Goal: Information Seeking & Learning: Learn about a topic

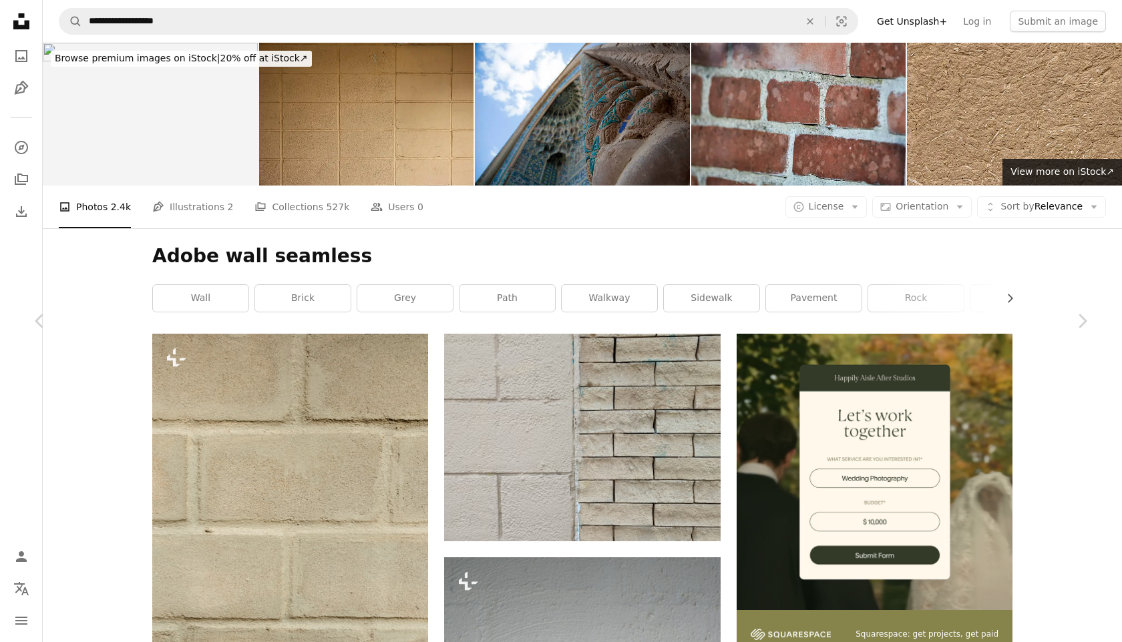
scroll to position [13498, 0]
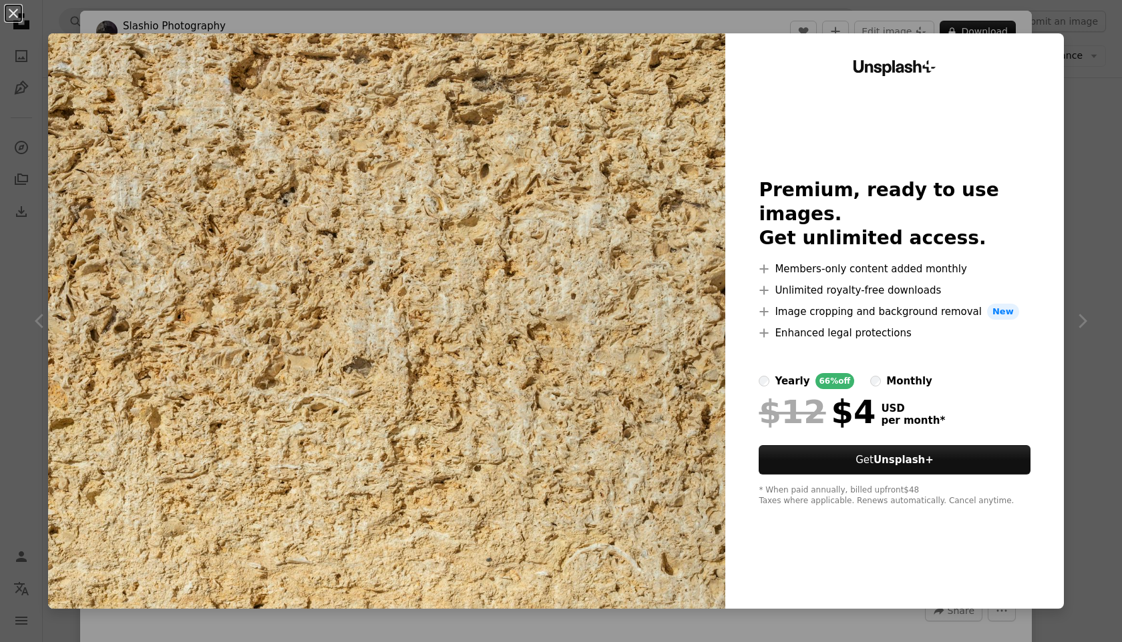
click at [1105, 69] on div "An X shape Unsplash+ Premium, ready to use images. Get unlimited access. A plus…" at bounding box center [561, 321] width 1122 height 642
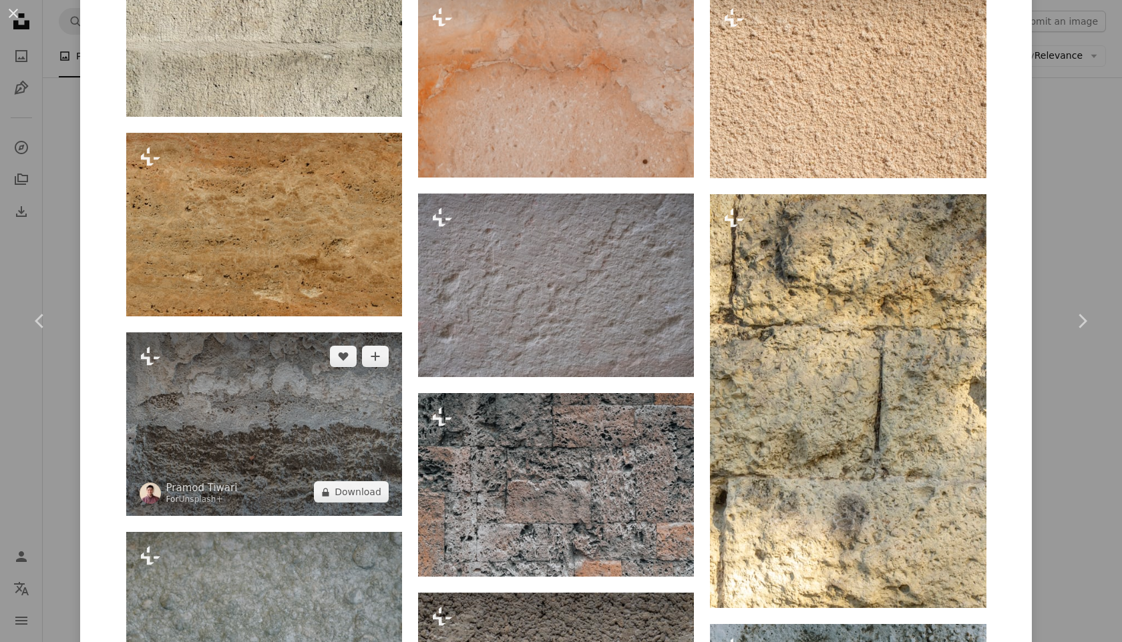
scroll to position [2346, 0]
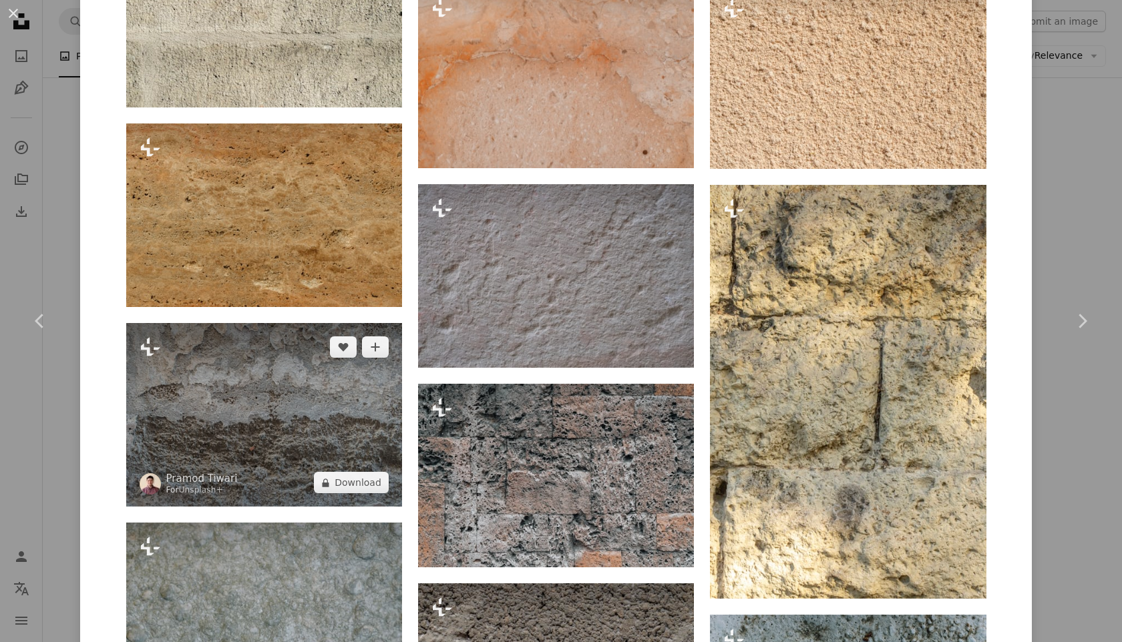
click at [281, 425] on img at bounding box center [264, 415] width 276 height 184
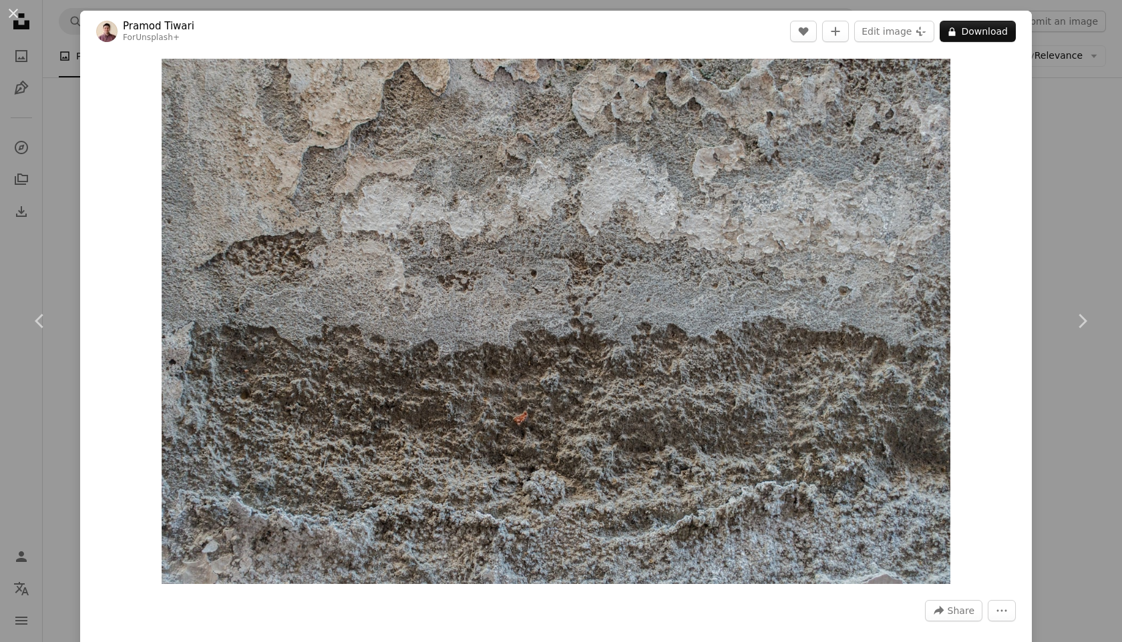
click at [1120, 122] on div "An X shape Chevron left Chevron right [PERSON_NAME] For Unsplash+ A heart A plu…" at bounding box center [561, 321] width 1122 height 642
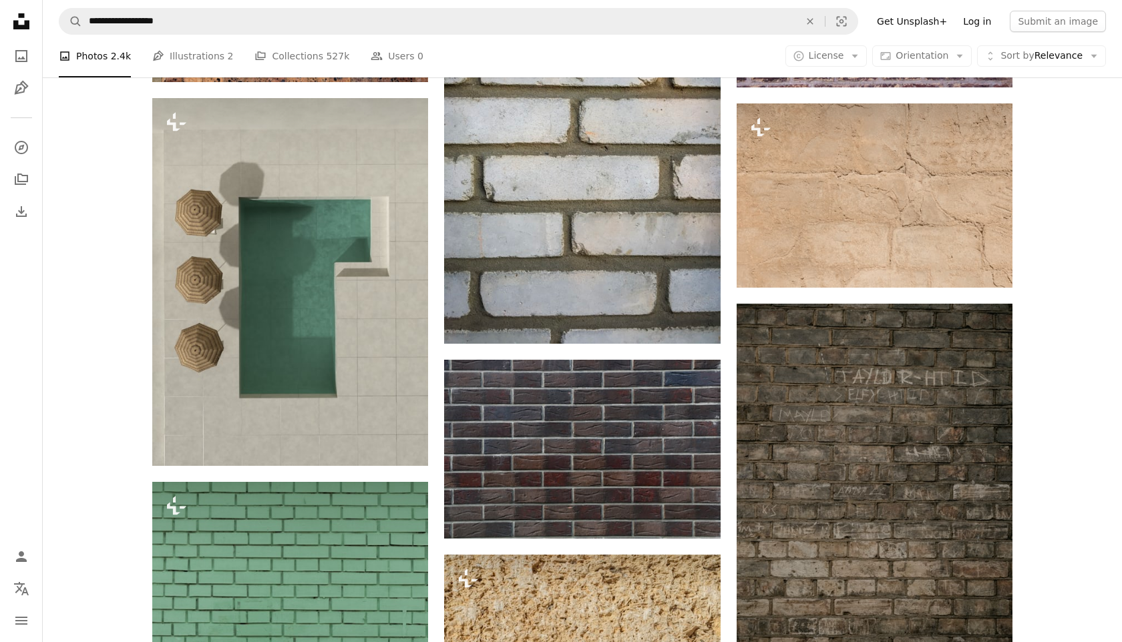
click at [990, 27] on link "Log in" at bounding box center [977, 21] width 44 height 21
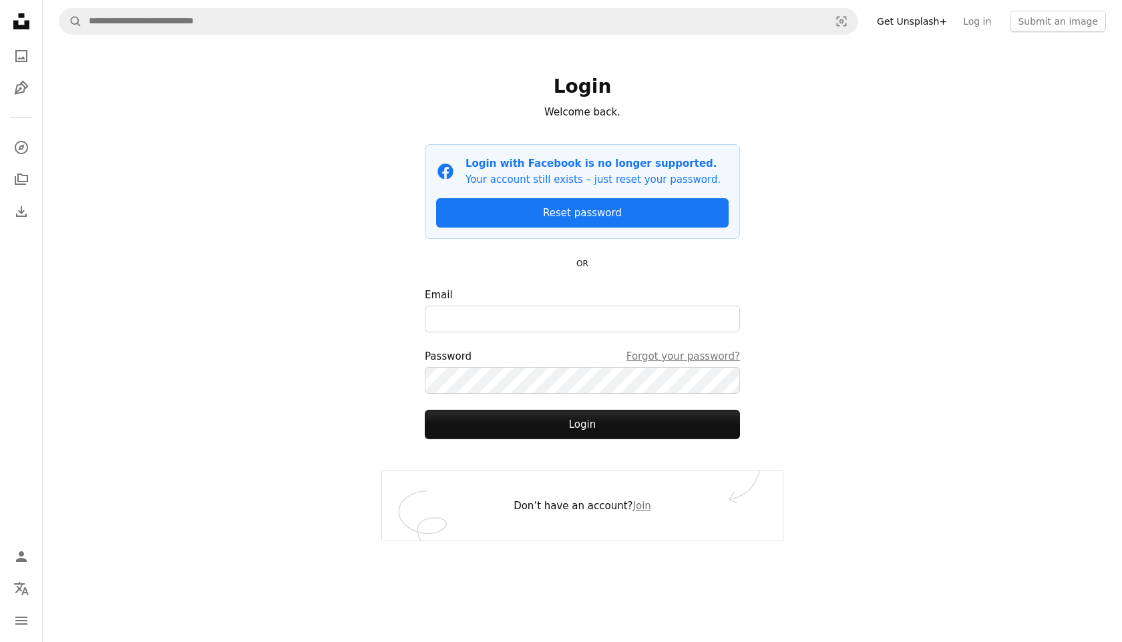
click at [17, 21] on icon at bounding box center [21, 21] width 16 height 16
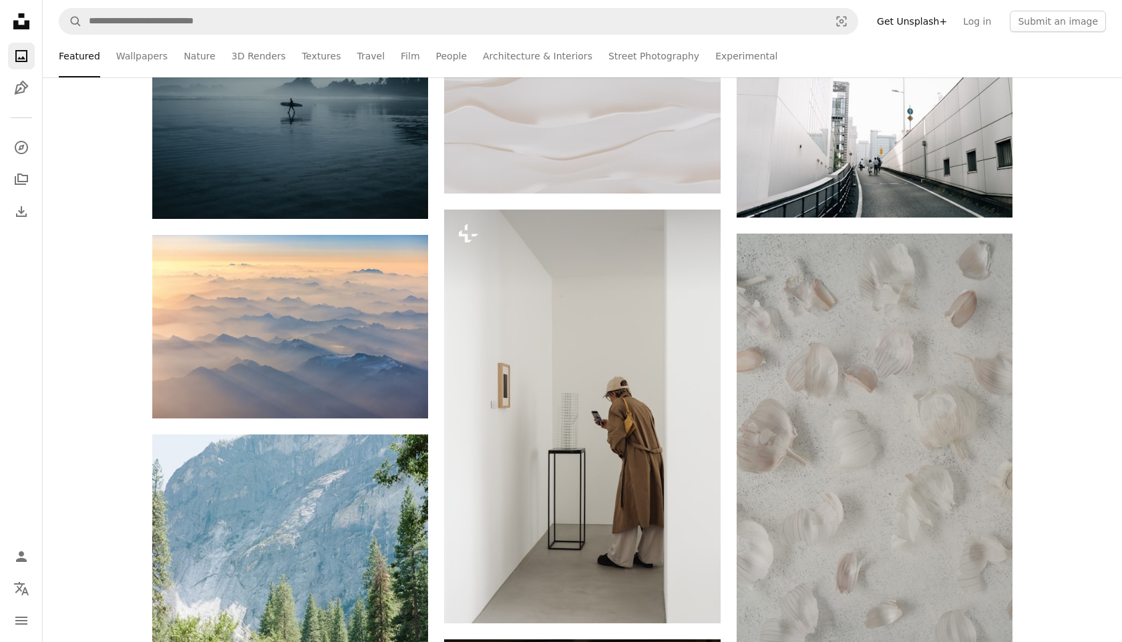
scroll to position [746, 0]
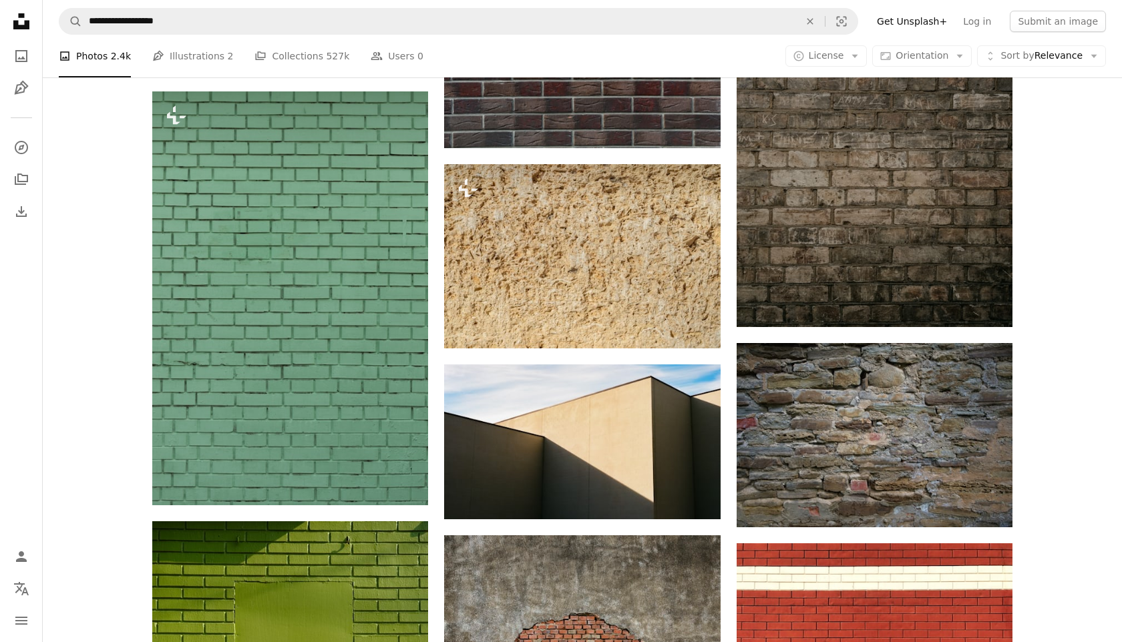
scroll to position [13688, 0]
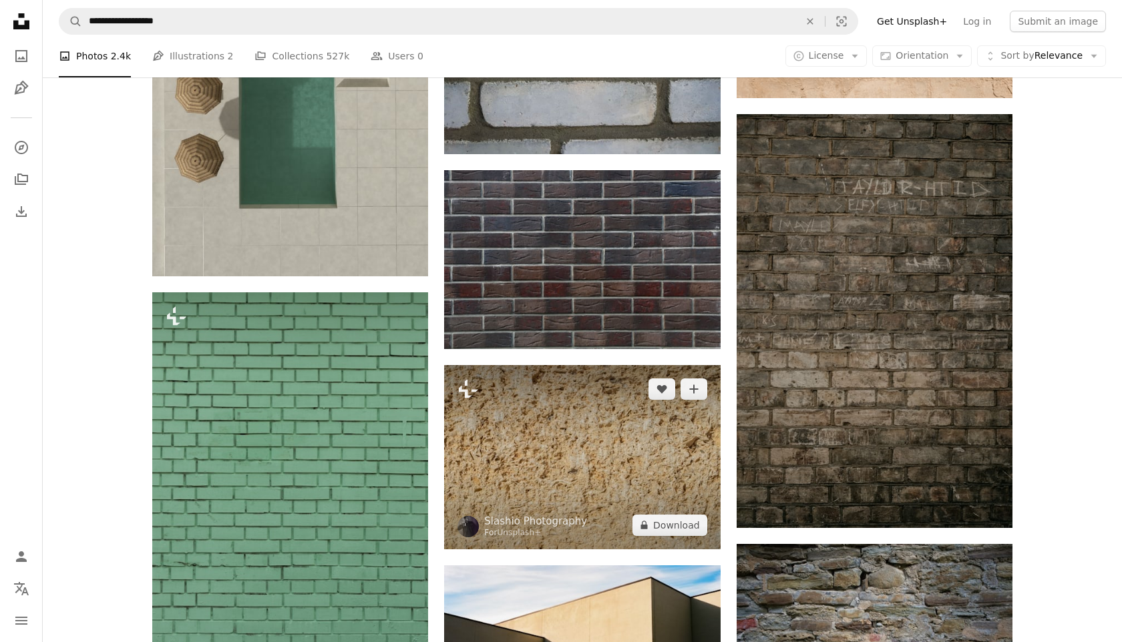
click at [583, 365] on img at bounding box center [582, 457] width 276 height 184
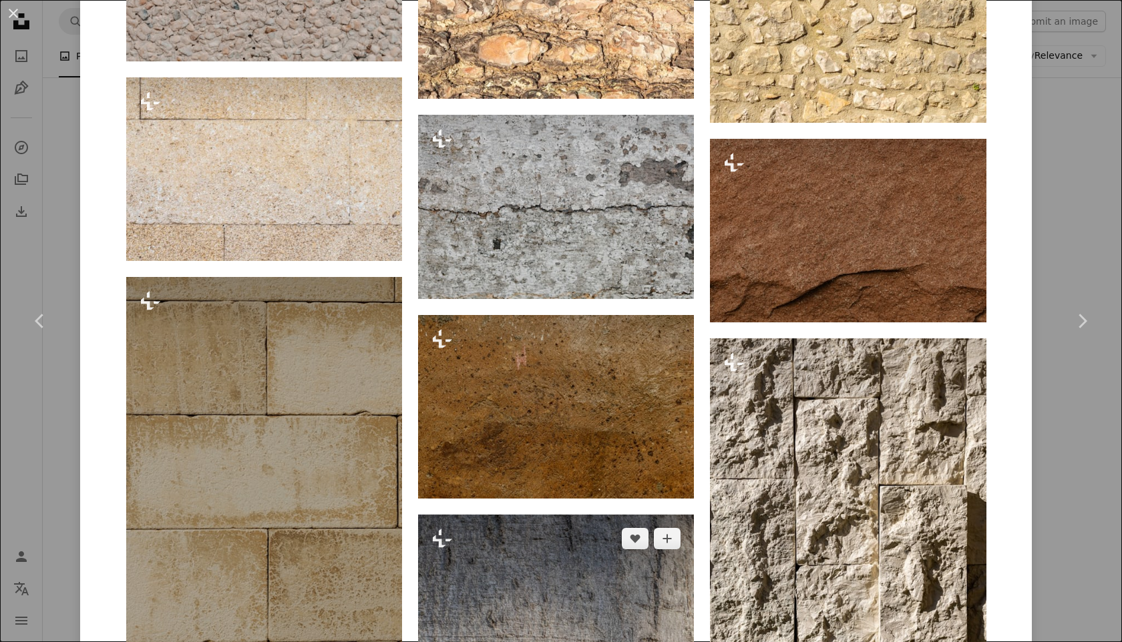
scroll to position [5072, 0]
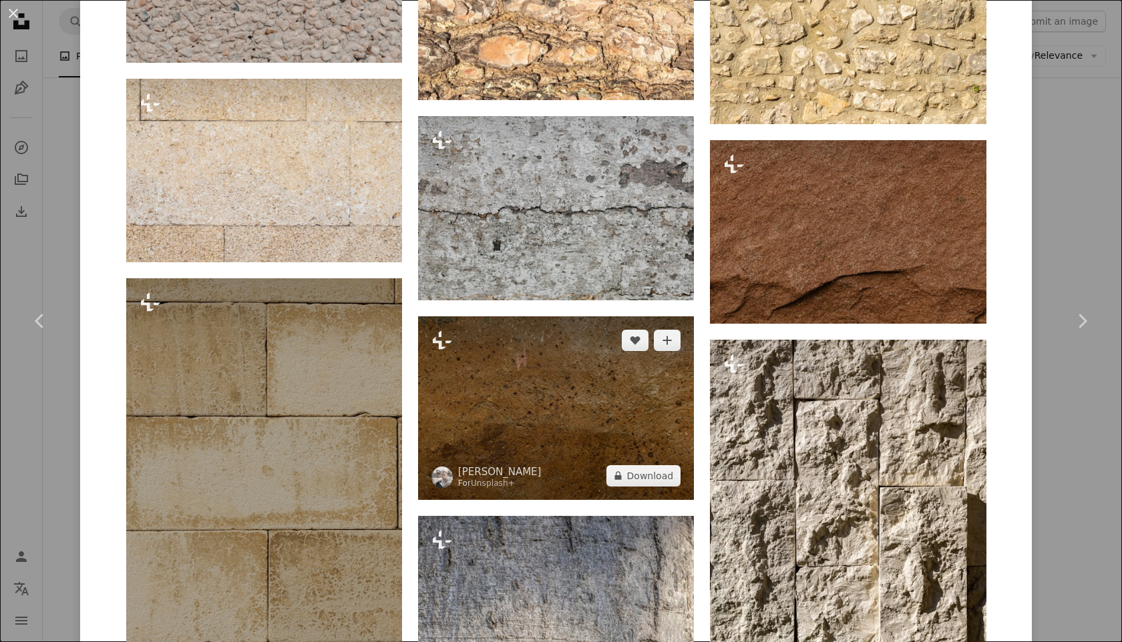
click at [562, 441] on img at bounding box center [556, 409] width 276 height 184
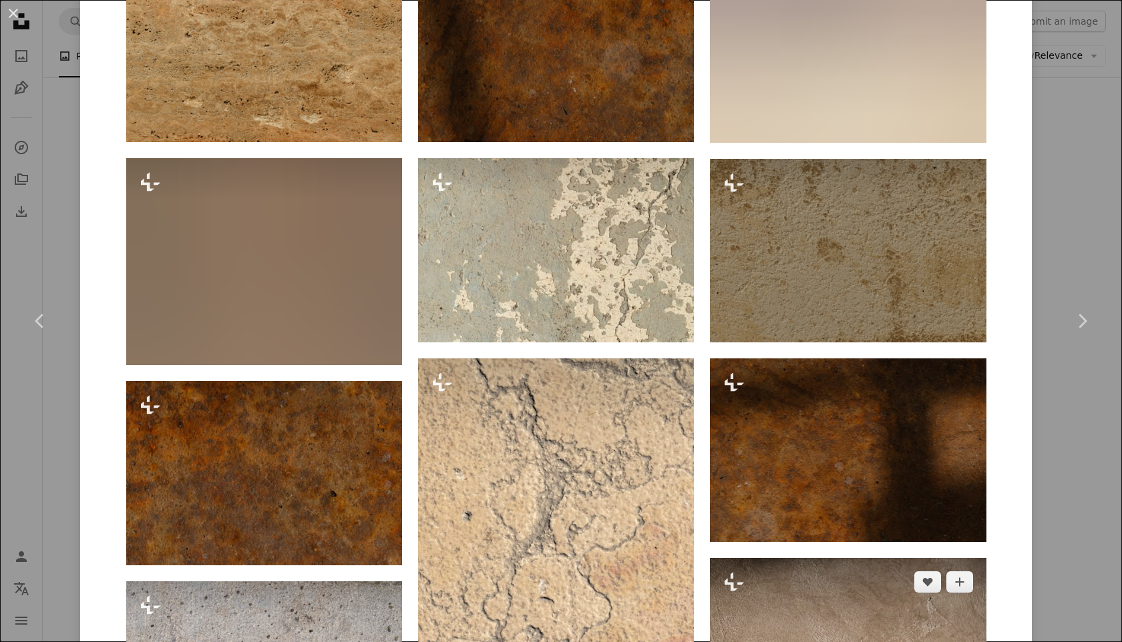
scroll to position [1310, 0]
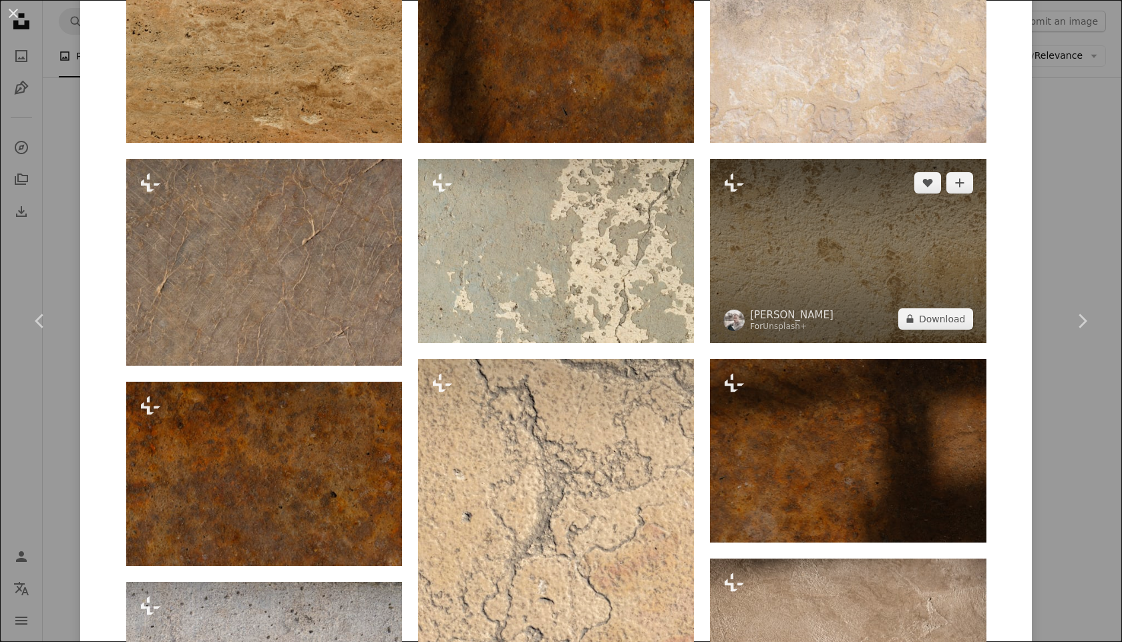
click at [861, 238] on img at bounding box center [848, 251] width 276 height 184
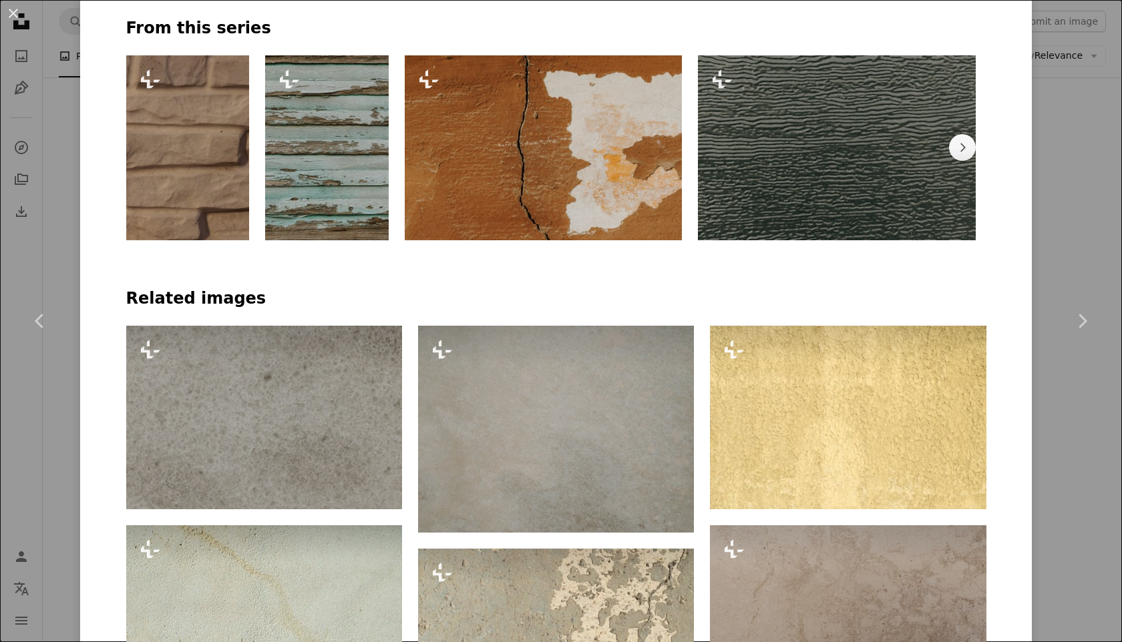
scroll to position [749, 0]
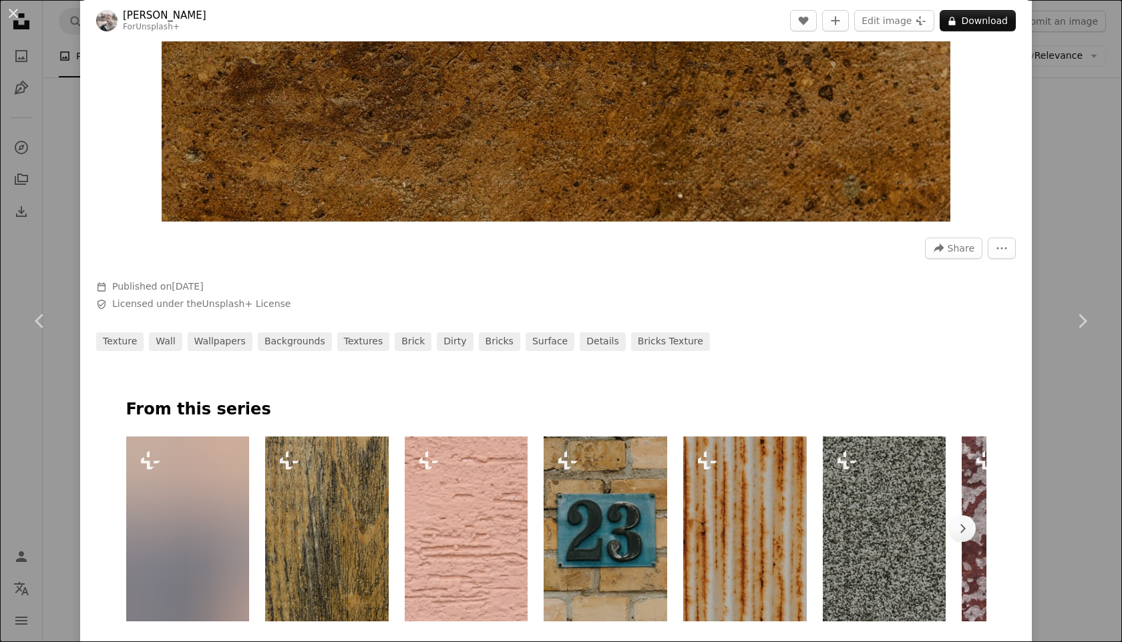
scroll to position [602, 0]
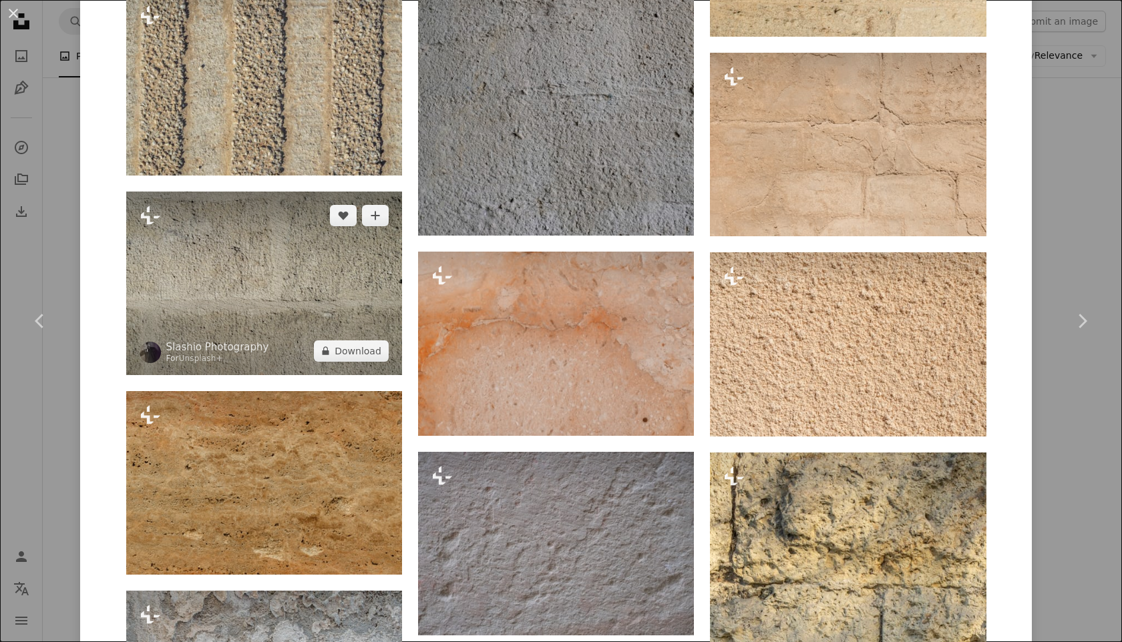
scroll to position [2252, 0]
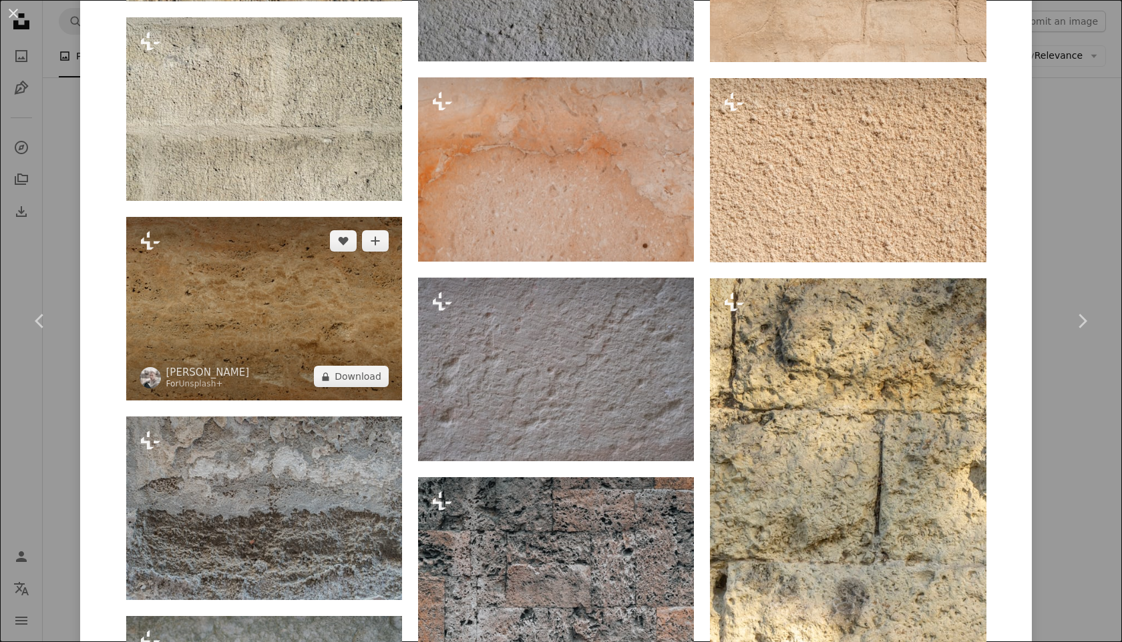
click at [270, 348] on img at bounding box center [264, 309] width 276 height 184
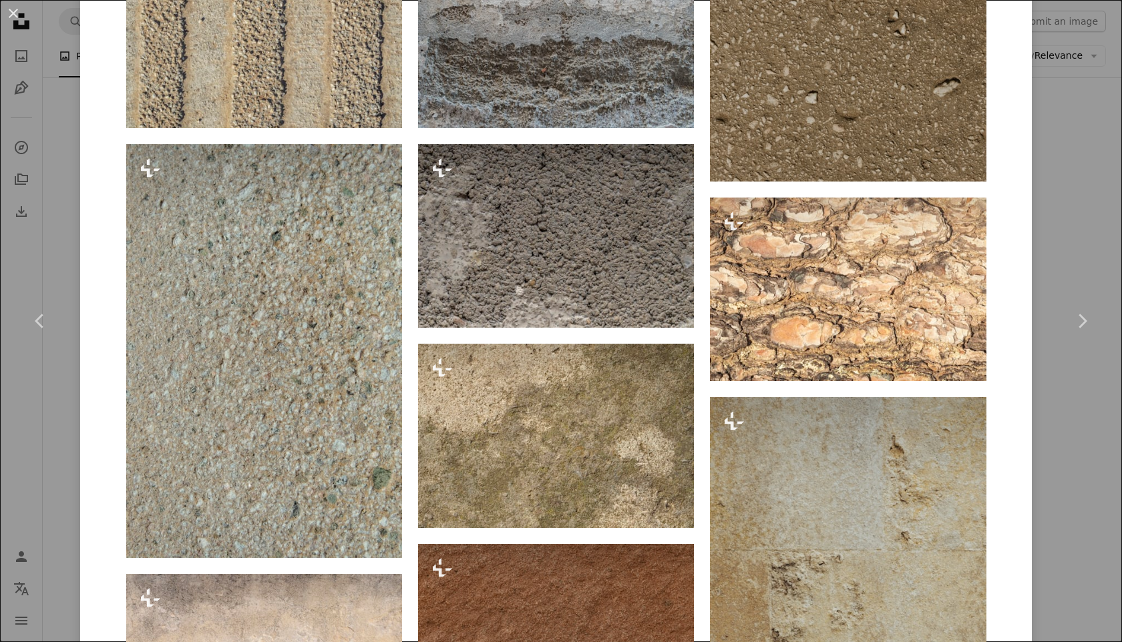
scroll to position [1611, 0]
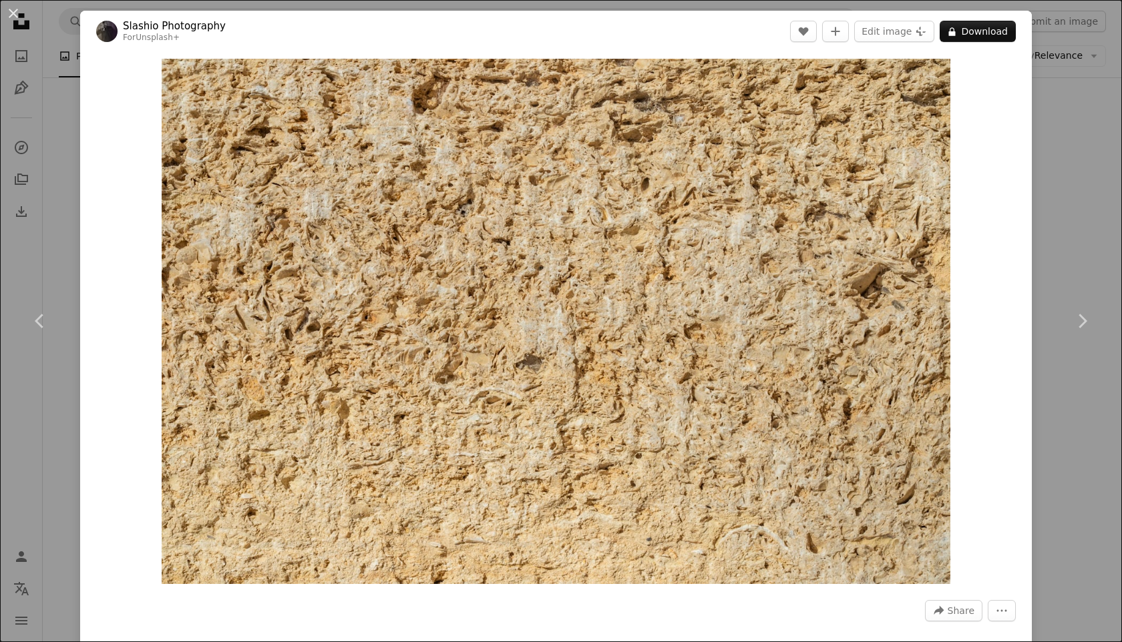
click at [1104, 162] on div "An X shape Chevron left Chevron right Slashio Photography For Unsplash+ A heart…" at bounding box center [561, 321] width 1122 height 642
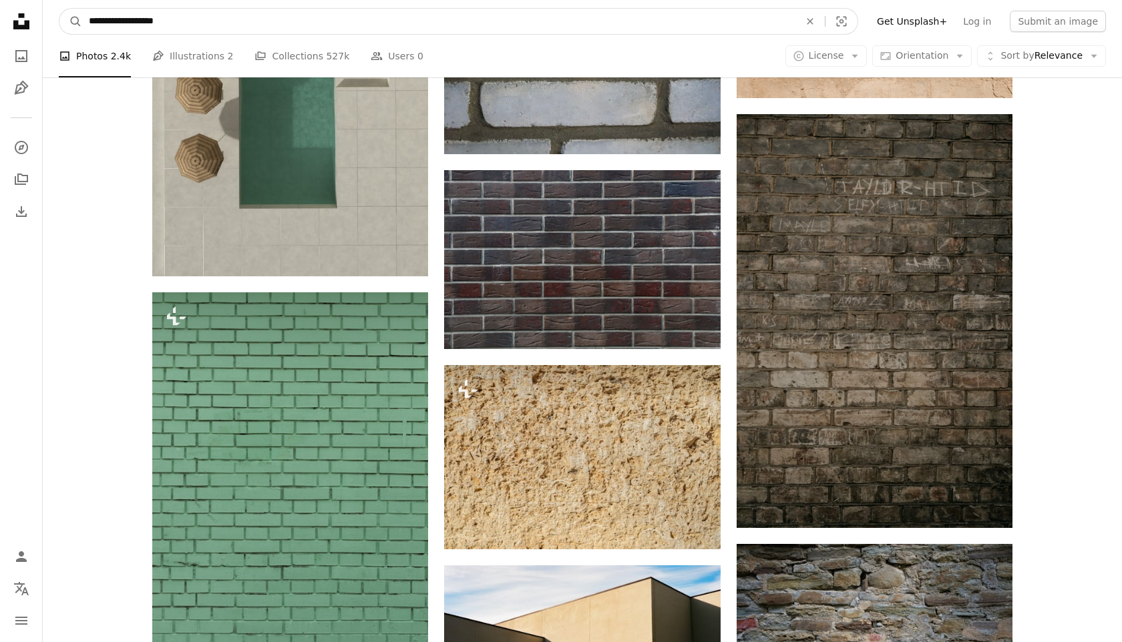
click at [268, 27] on input "**********" at bounding box center [438, 21] width 713 height 25
type input "**********"
click button "A magnifying glass" at bounding box center [70, 21] width 23 height 25
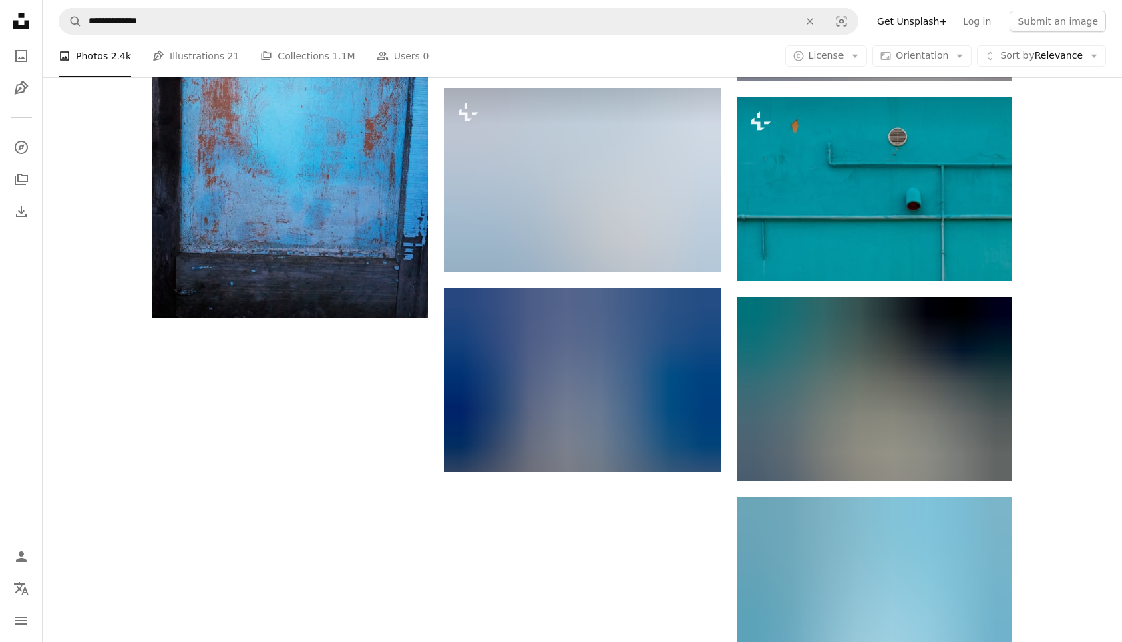
scroll to position [1755, 0]
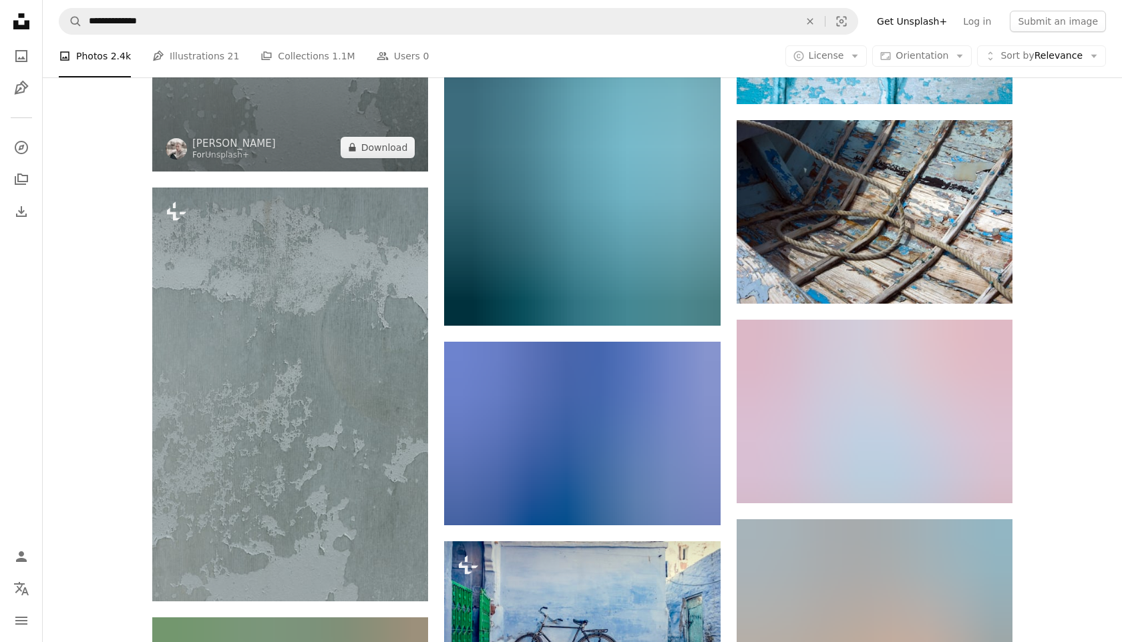
scroll to position [1855, 0]
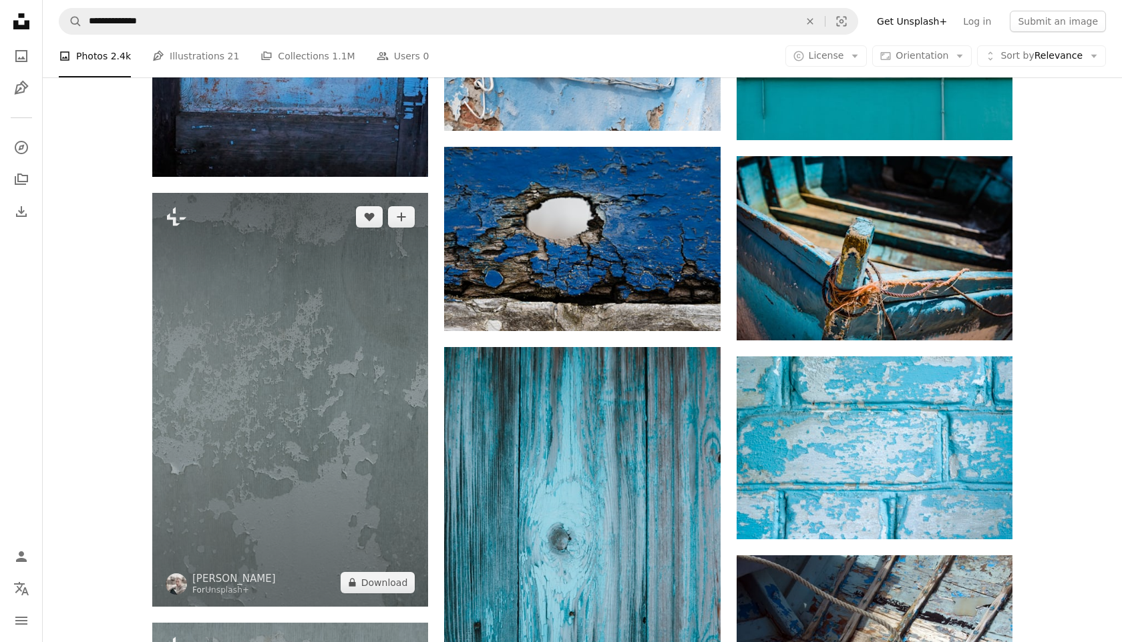
click at [295, 282] on img at bounding box center [290, 400] width 276 height 414
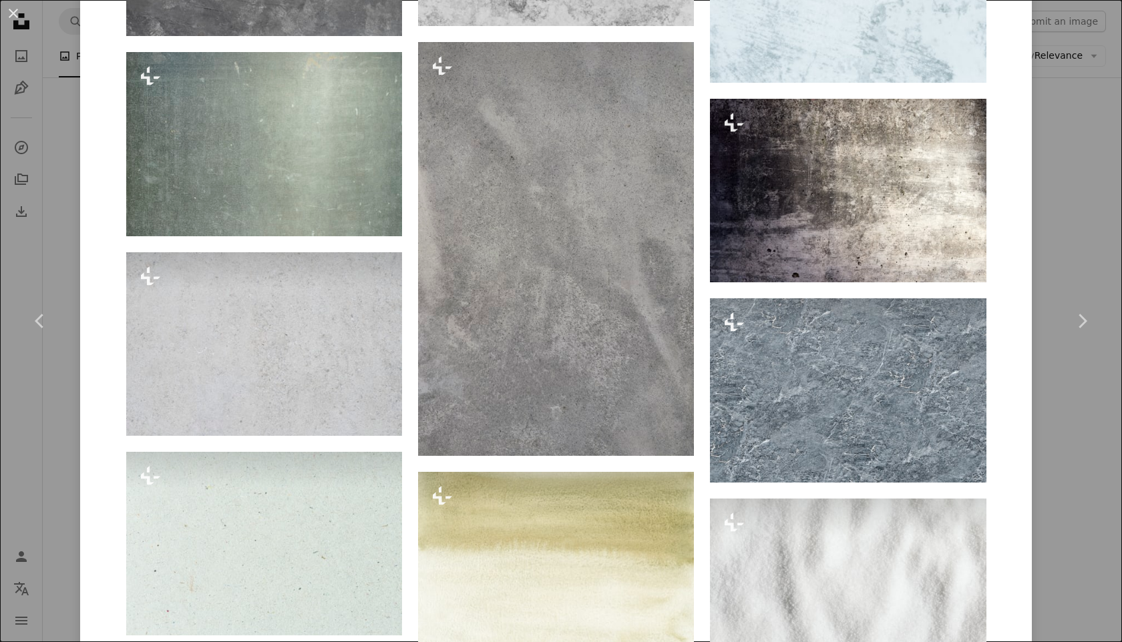
scroll to position [3310, 0]
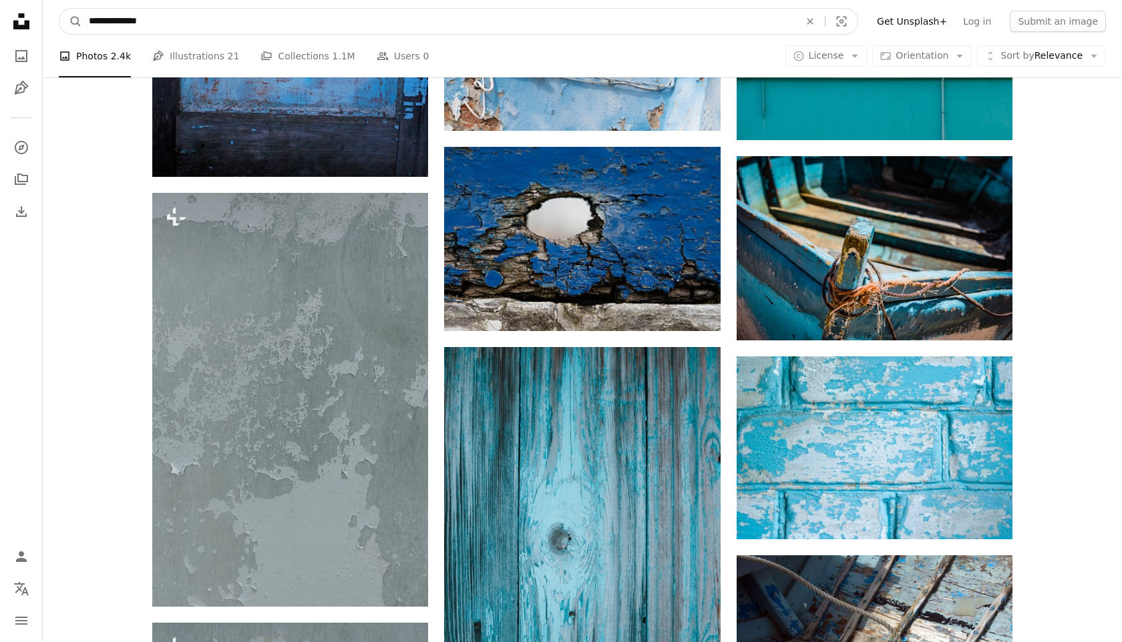
click at [124, 15] on input "**********" at bounding box center [438, 21] width 713 height 25
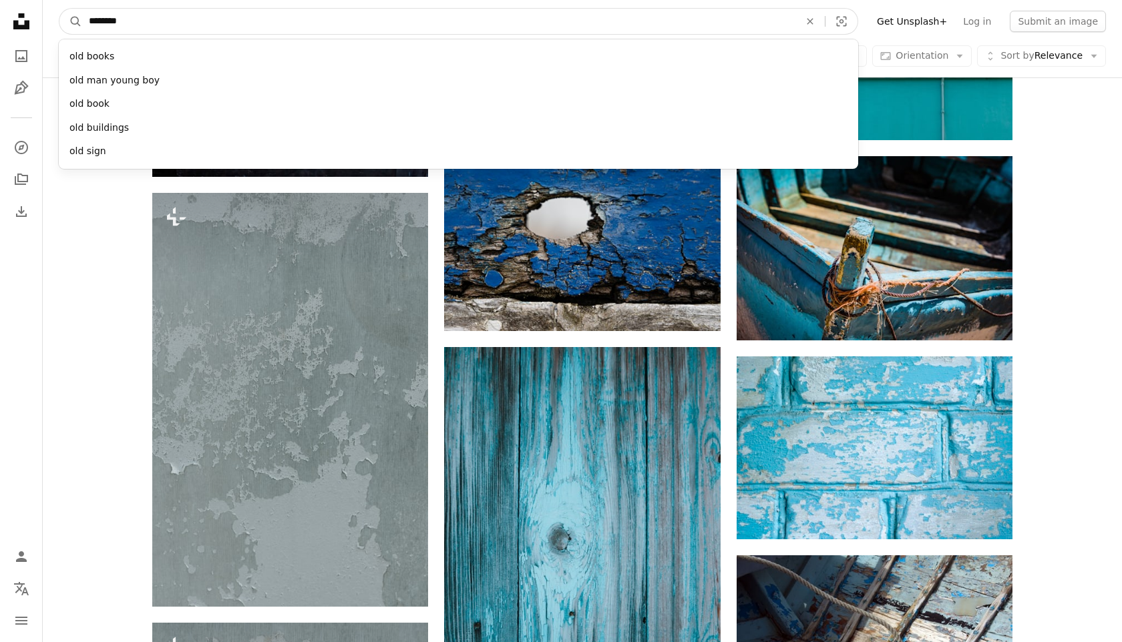
type input "*********"
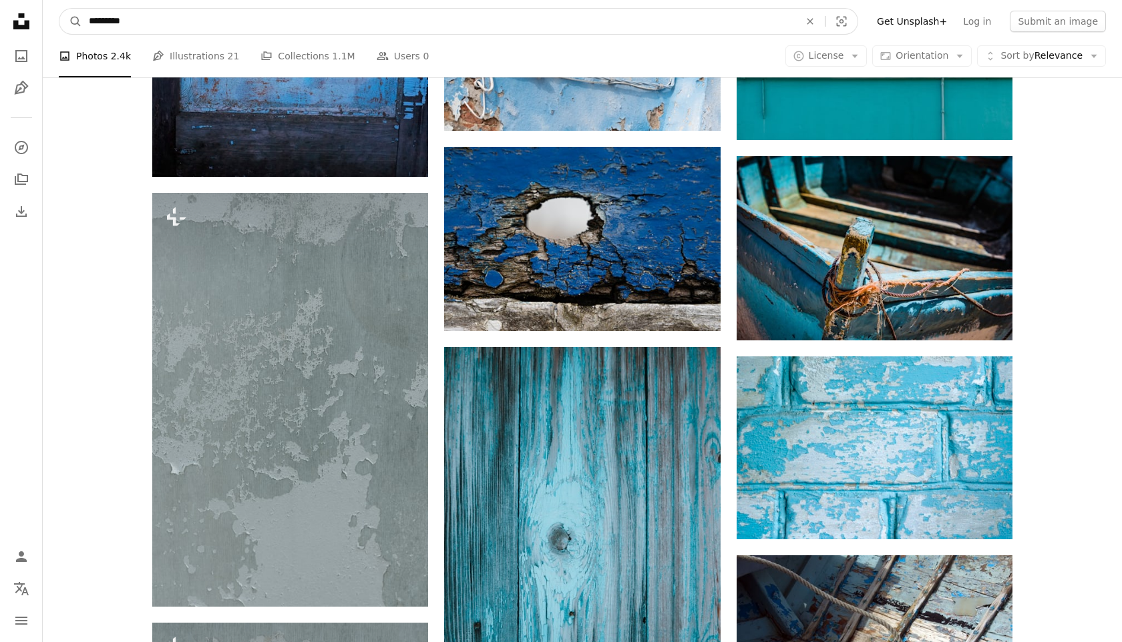
click button "A magnifying glass" at bounding box center [70, 21] width 23 height 25
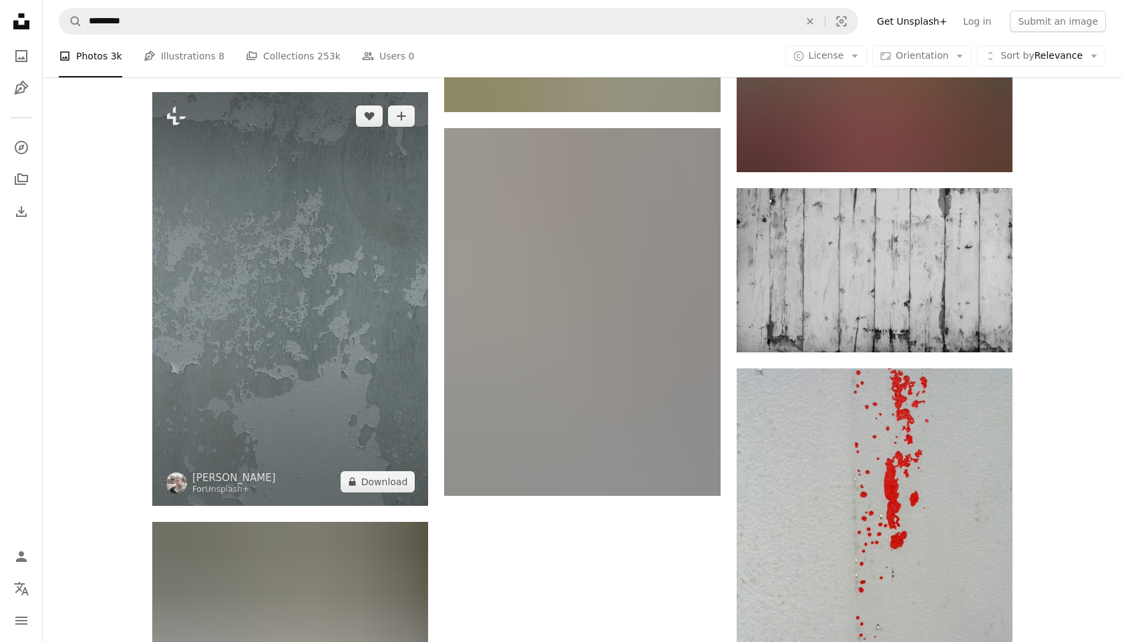
scroll to position [2187, 0]
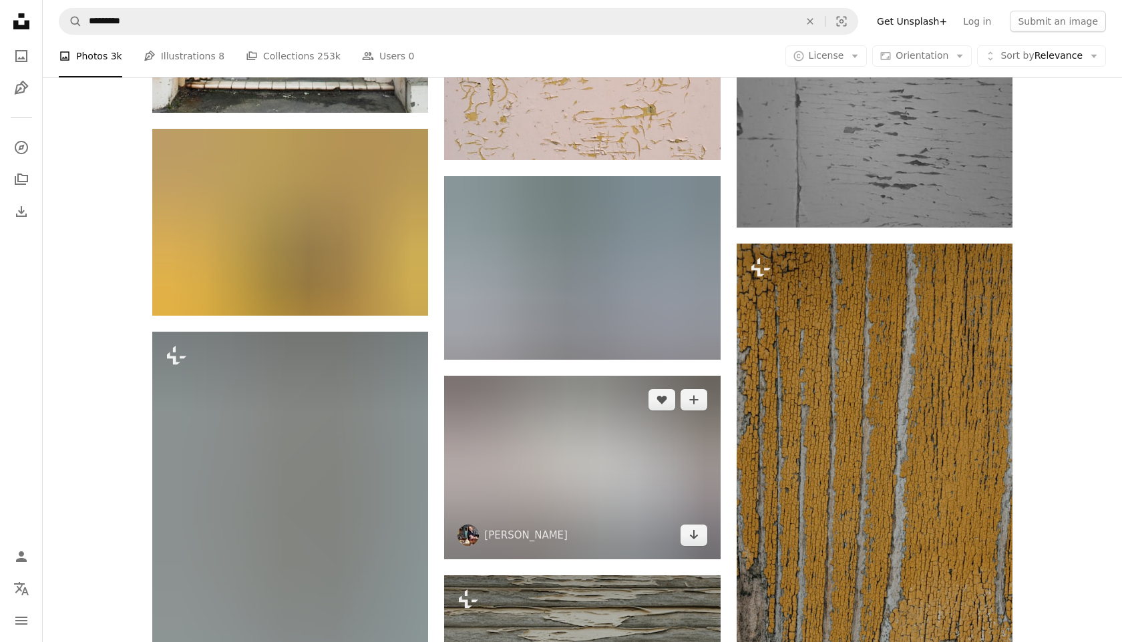
scroll to position [10857, 0]
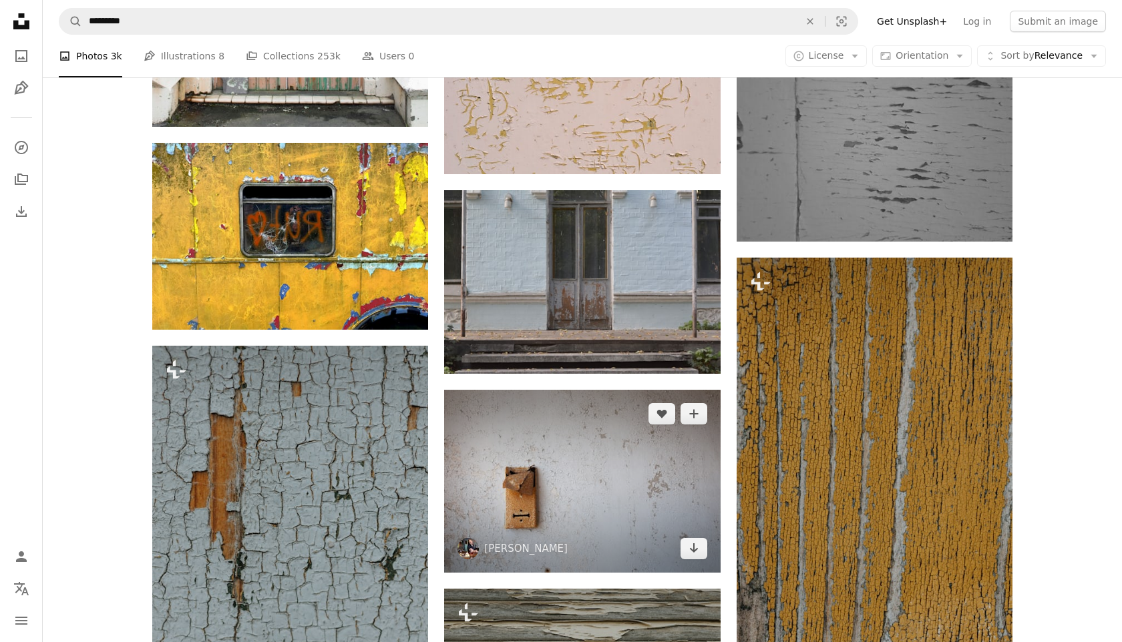
click at [652, 390] on img at bounding box center [582, 481] width 276 height 183
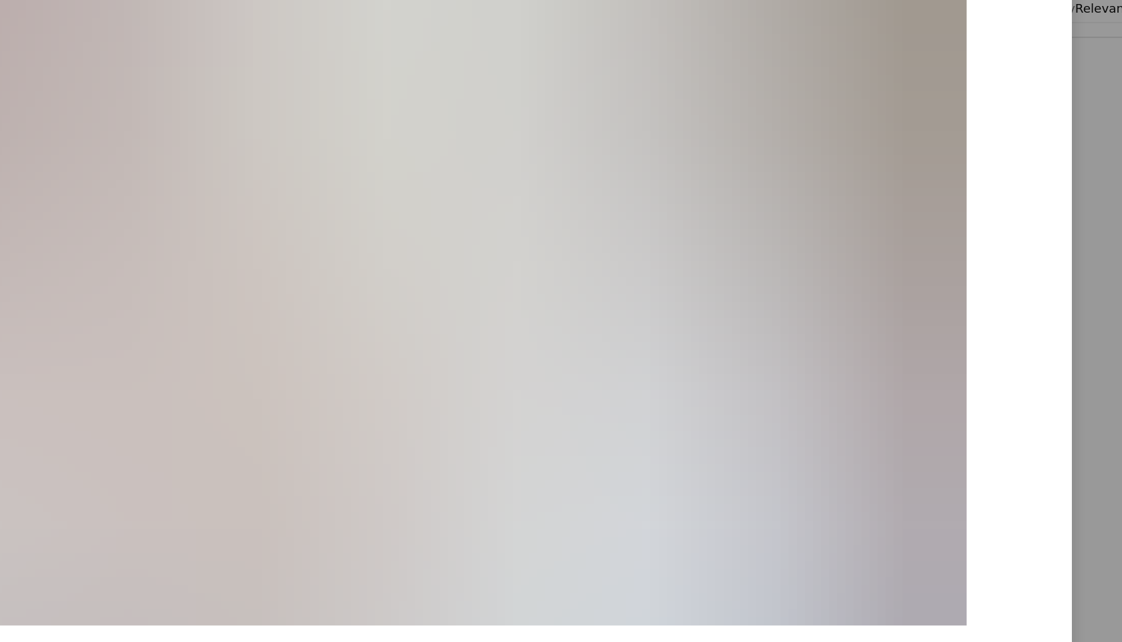
scroll to position [57, 0]
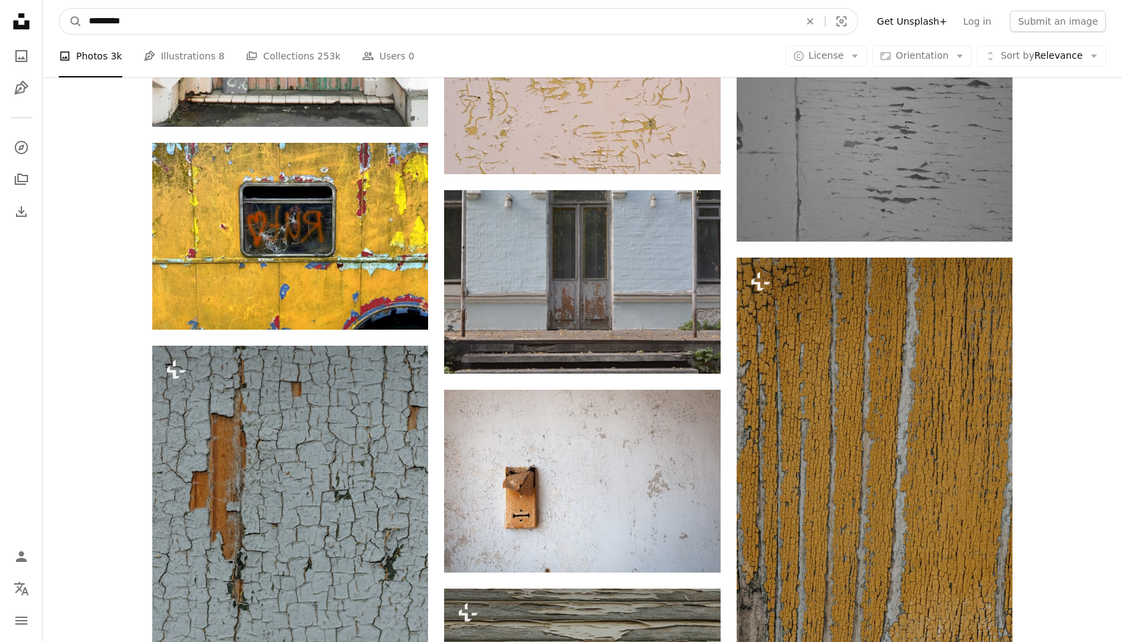
click at [156, 19] on input "*********" at bounding box center [438, 21] width 713 height 25
type input "**********"
click at [59, 9] on button "A magnifying glass" at bounding box center [70, 21] width 23 height 25
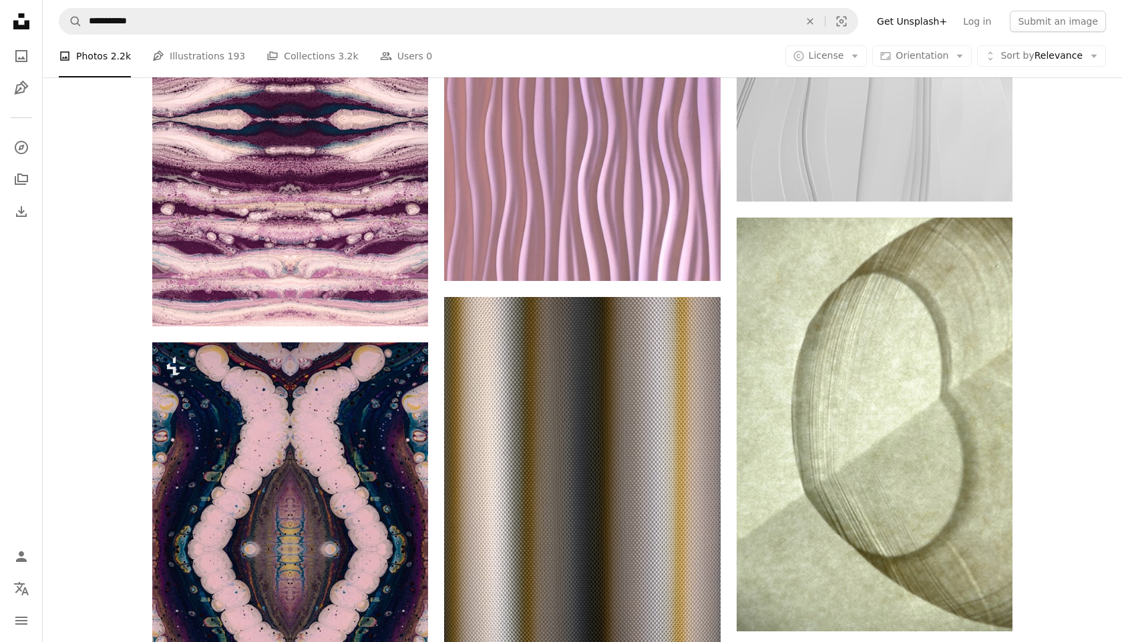
scroll to position [1161, 0]
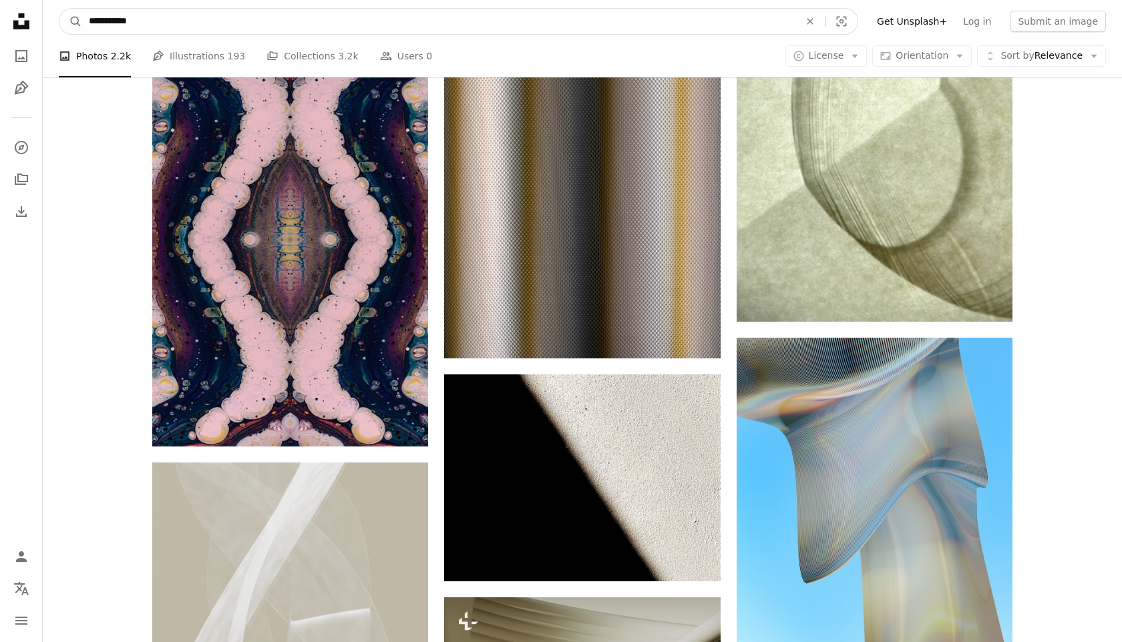
click at [160, 19] on input "**********" at bounding box center [438, 21] width 713 height 25
type input "**********"
click button "A magnifying glass" at bounding box center [70, 21] width 23 height 25
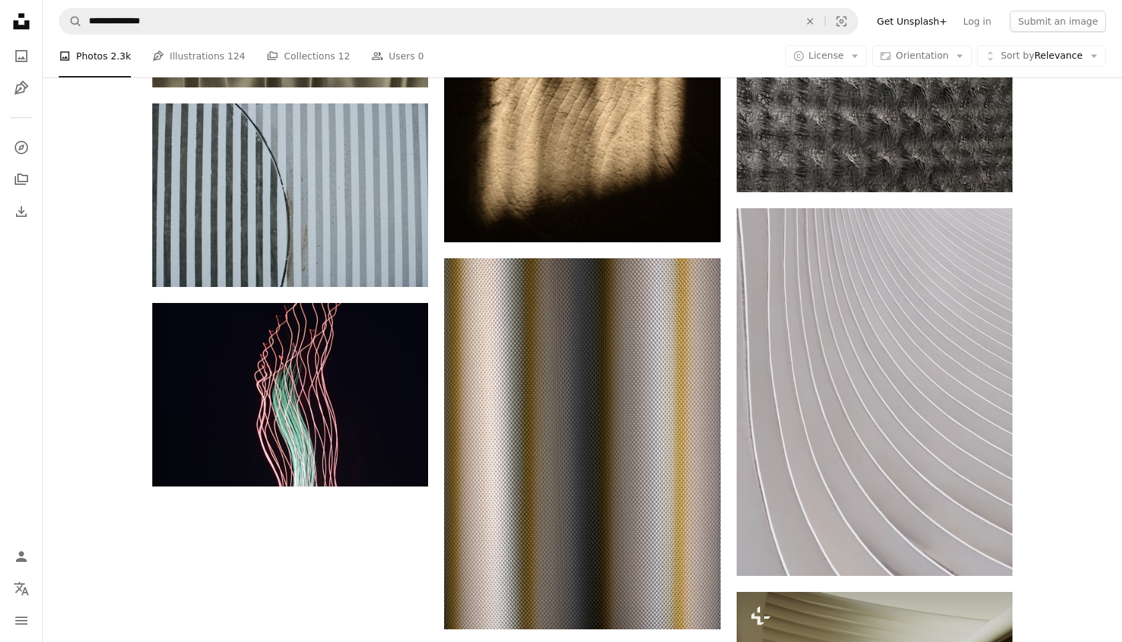
scroll to position [2080, 0]
